Goal: Transaction & Acquisition: Book appointment/travel/reservation

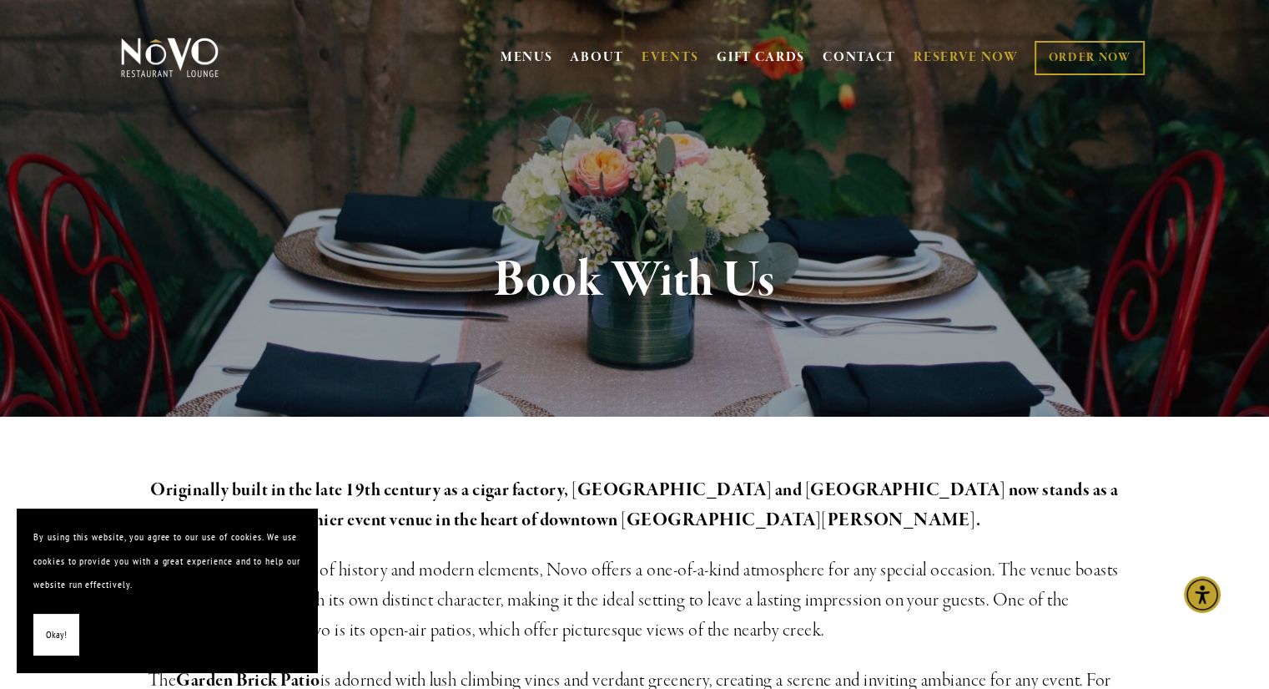
click at [970, 64] on link "RESERVE NOW" at bounding box center [966, 58] width 105 height 32
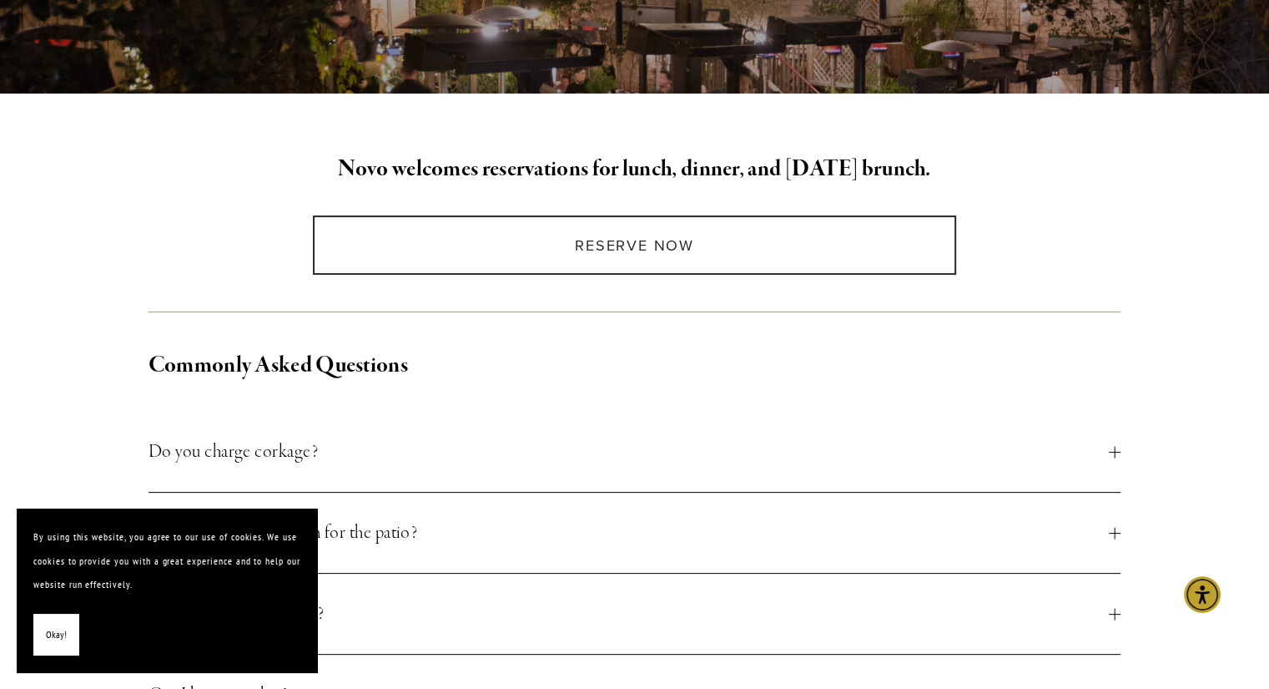
scroll to position [346, 0]
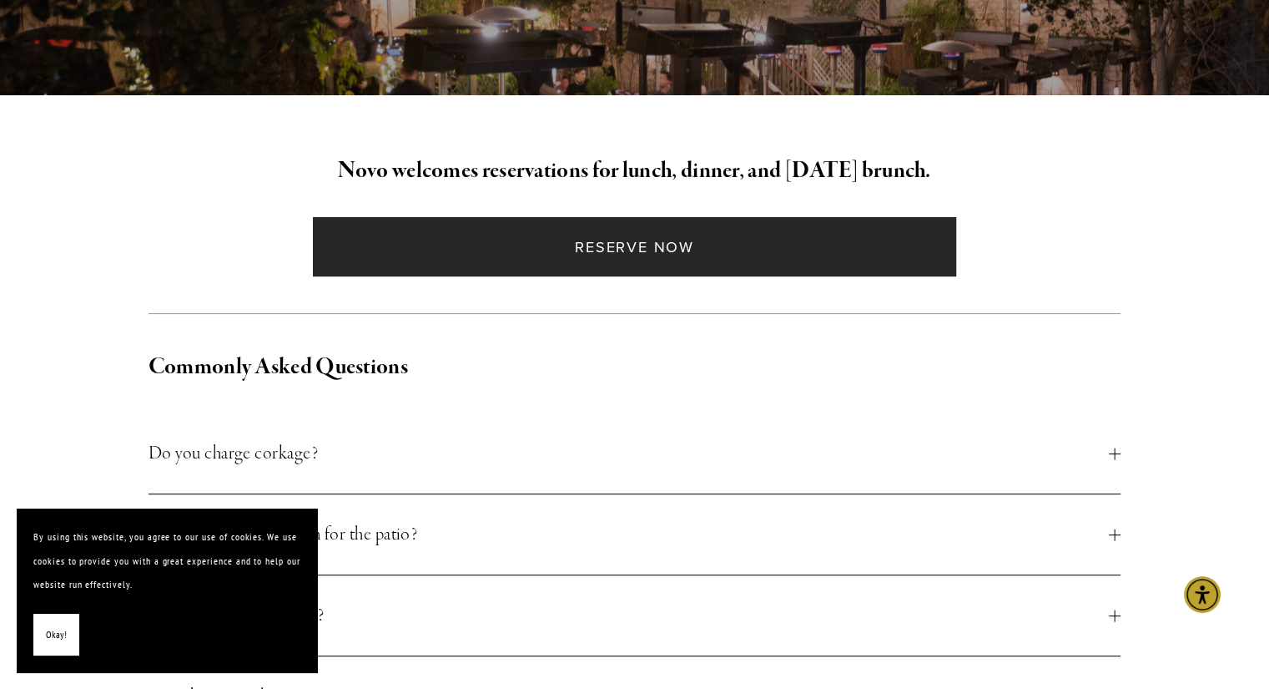
click at [604, 252] on link "Reserve Now" at bounding box center [634, 246] width 643 height 59
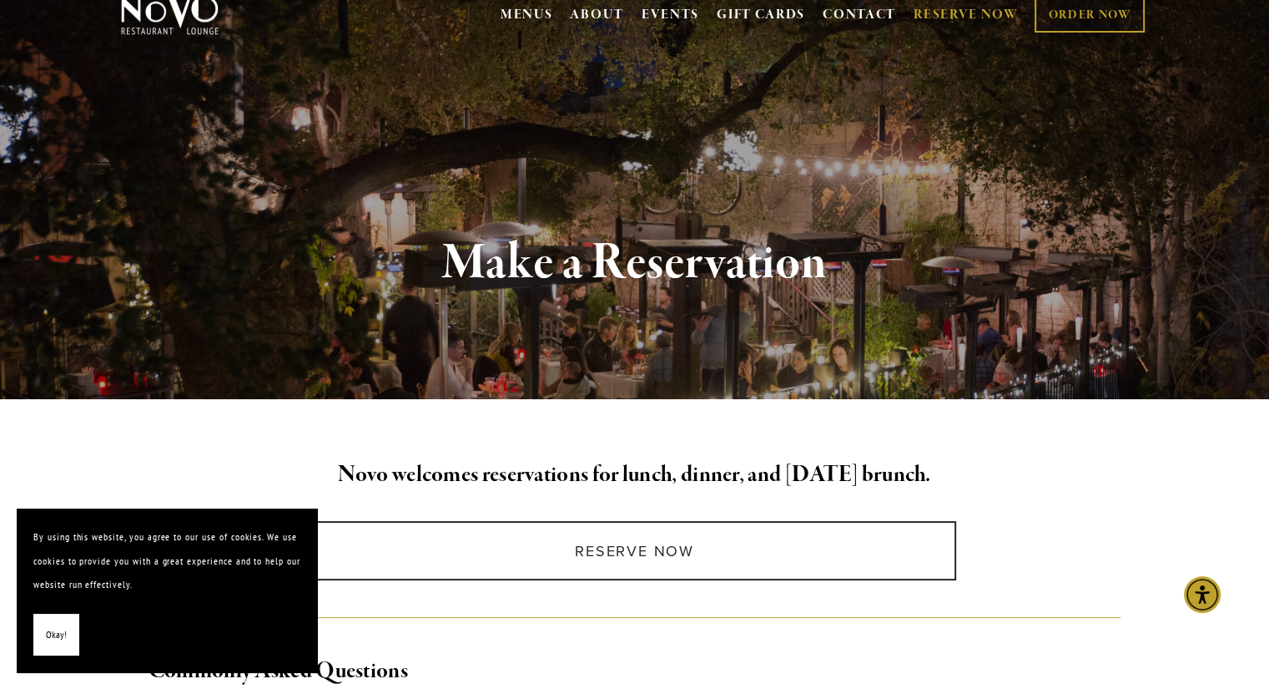
scroll to position [0, 0]
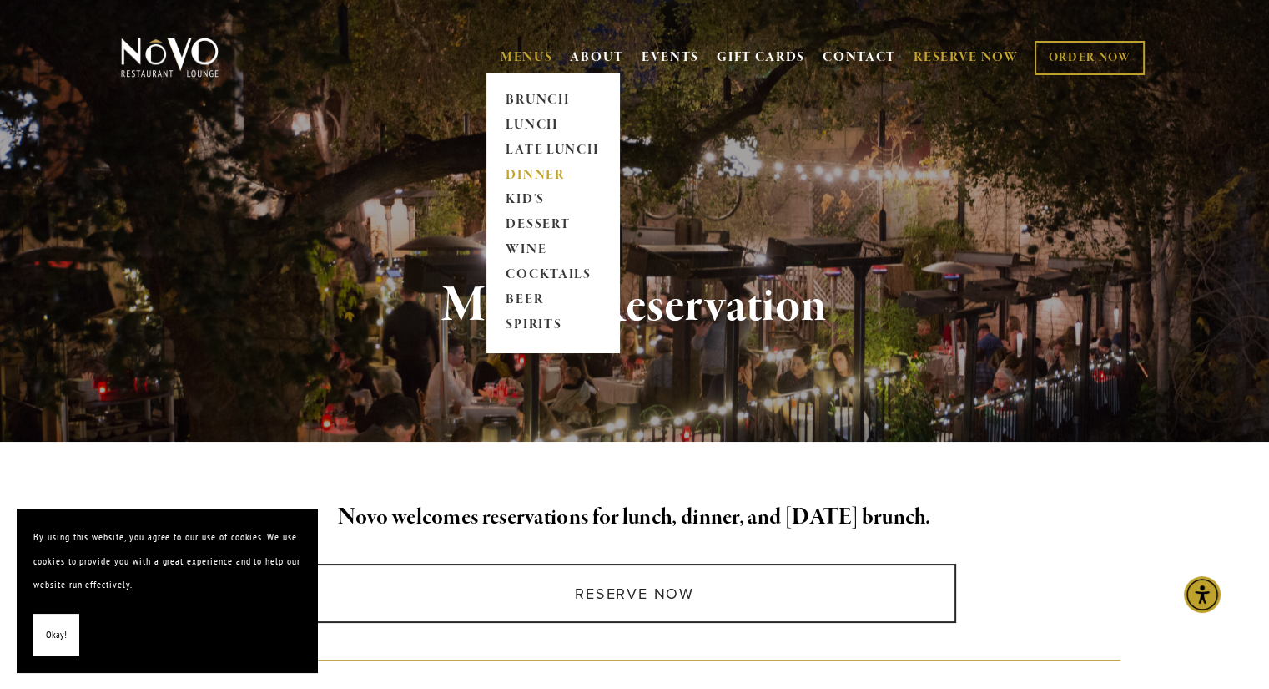
click at [531, 172] on link "DINNER" at bounding box center [553, 175] width 104 height 25
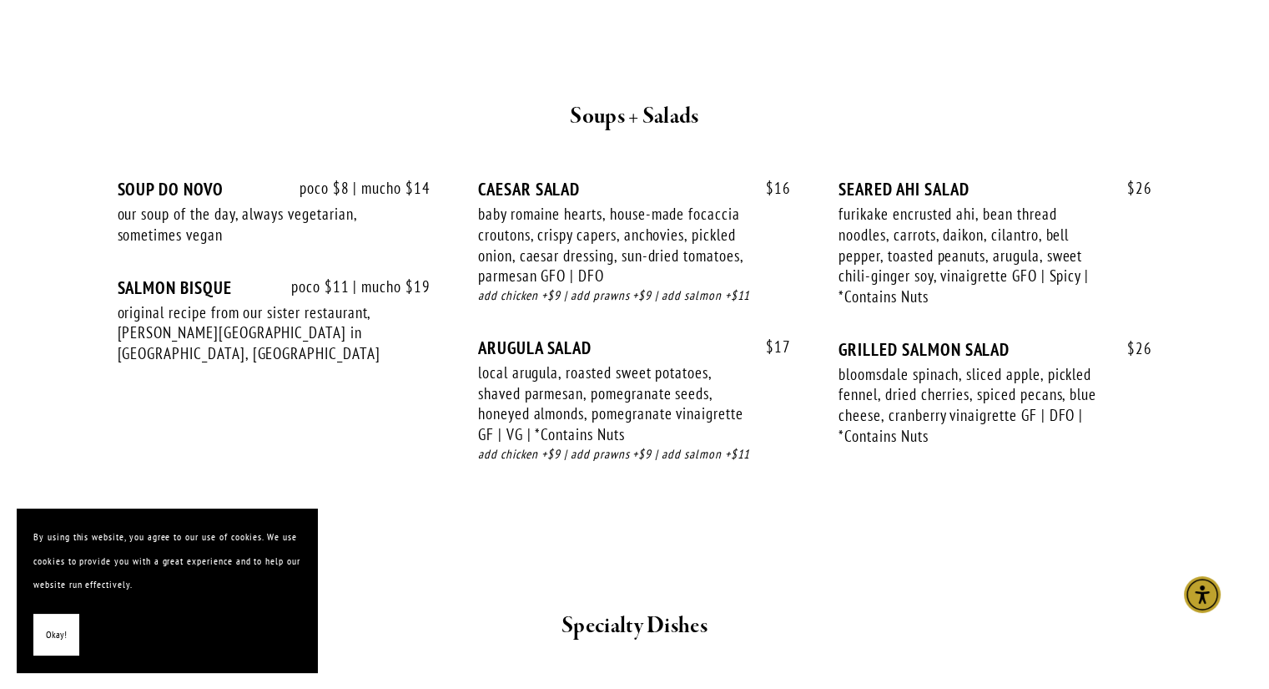
scroll to position [1774, 0]
